Goal: Find specific page/section: Find specific page/section

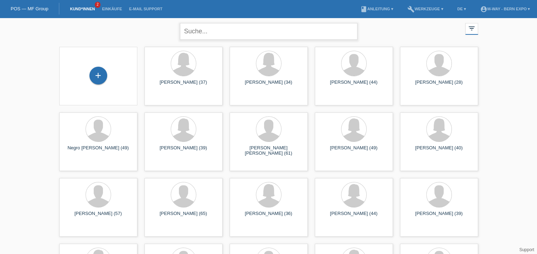
click at [221, 29] on input "text" at bounding box center [268, 31] width 177 height 17
type input "SAndra"
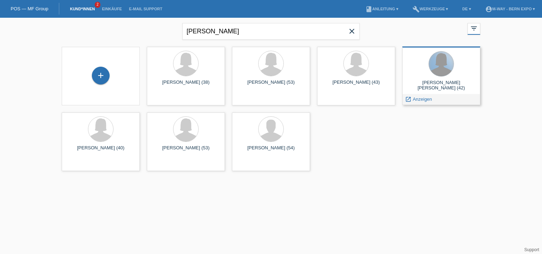
click at [443, 68] on div at bounding box center [441, 63] width 25 height 25
click at [420, 99] on span "Anzeigen" at bounding box center [422, 98] width 19 height 5
